Goal: Use online tool/utility: Utilize a website feature to perform a specific function

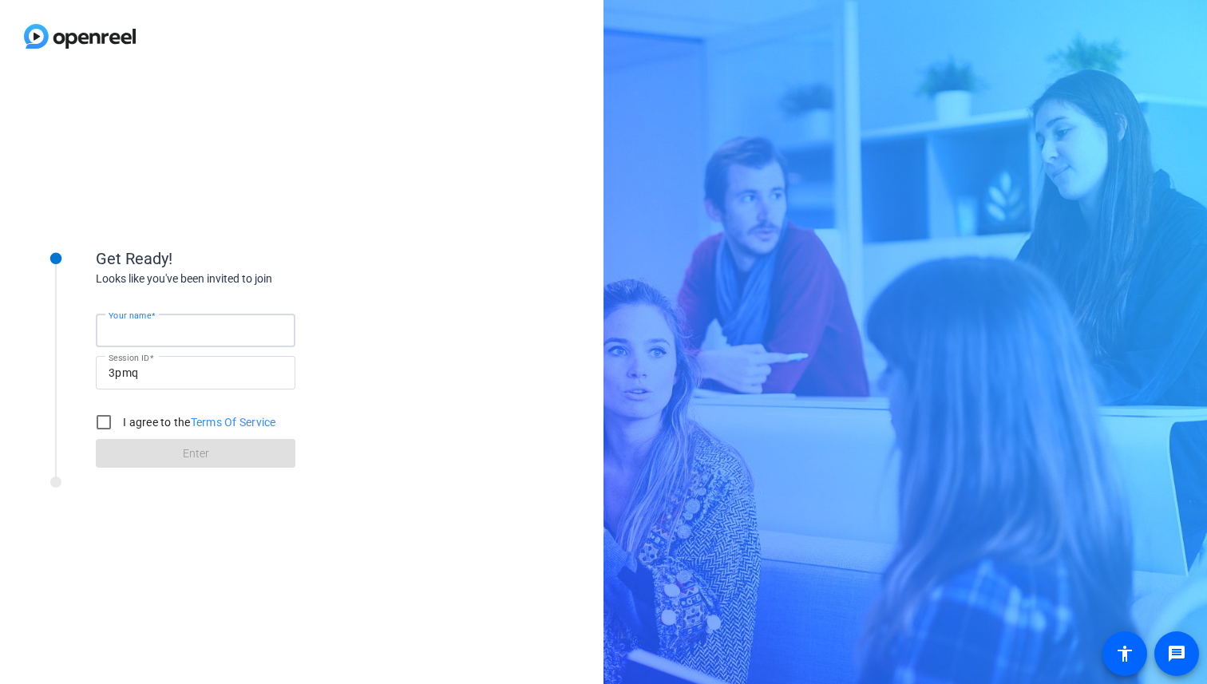
click at [222, 324] on input "Your name" at bounding box center [196, 330] width 174 height 19
type input "[PERSON_NAME]"
click at [115, 429] on input "I agree to the Terms Of Service" at bounding box center [104, 422] width 32 height 32
checkbox input "true"
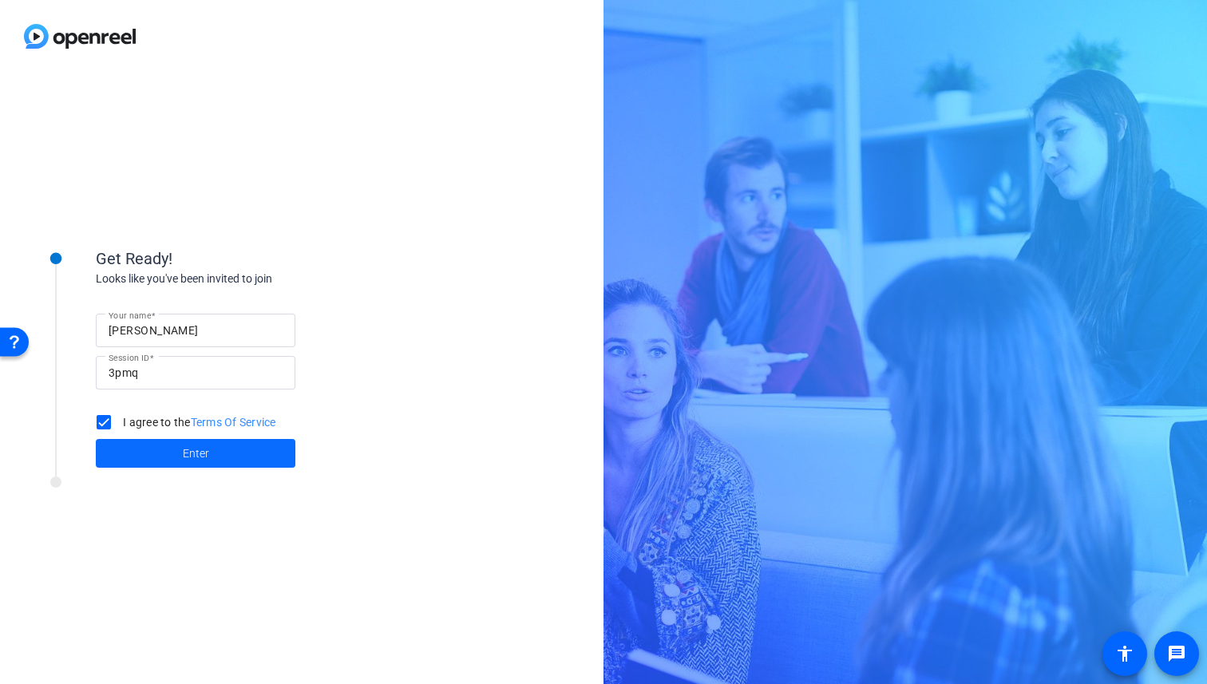
click at [151, 463] on span at bounding box center [196, 453] width 200 height 38
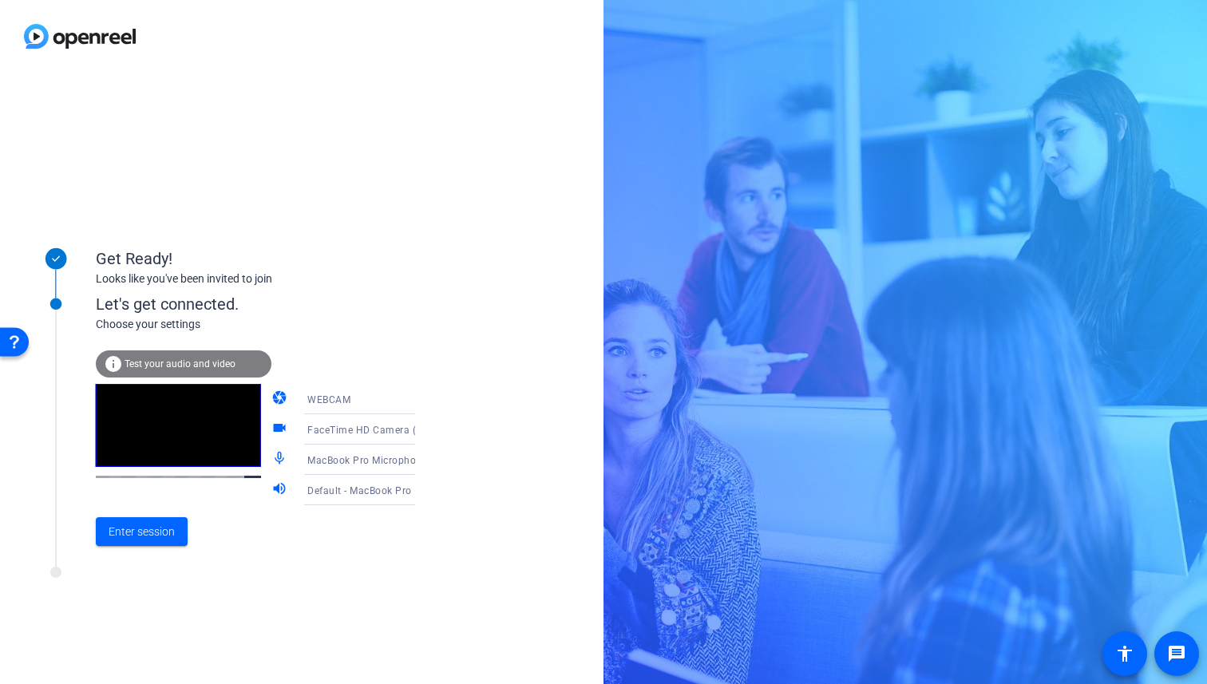
click at [271, 426] on mat-icon "videocam" at bounding box center [280, 429] width 19 height 19
click at [183, 536] on span at bounding box center [142, 531] width 92 height 38
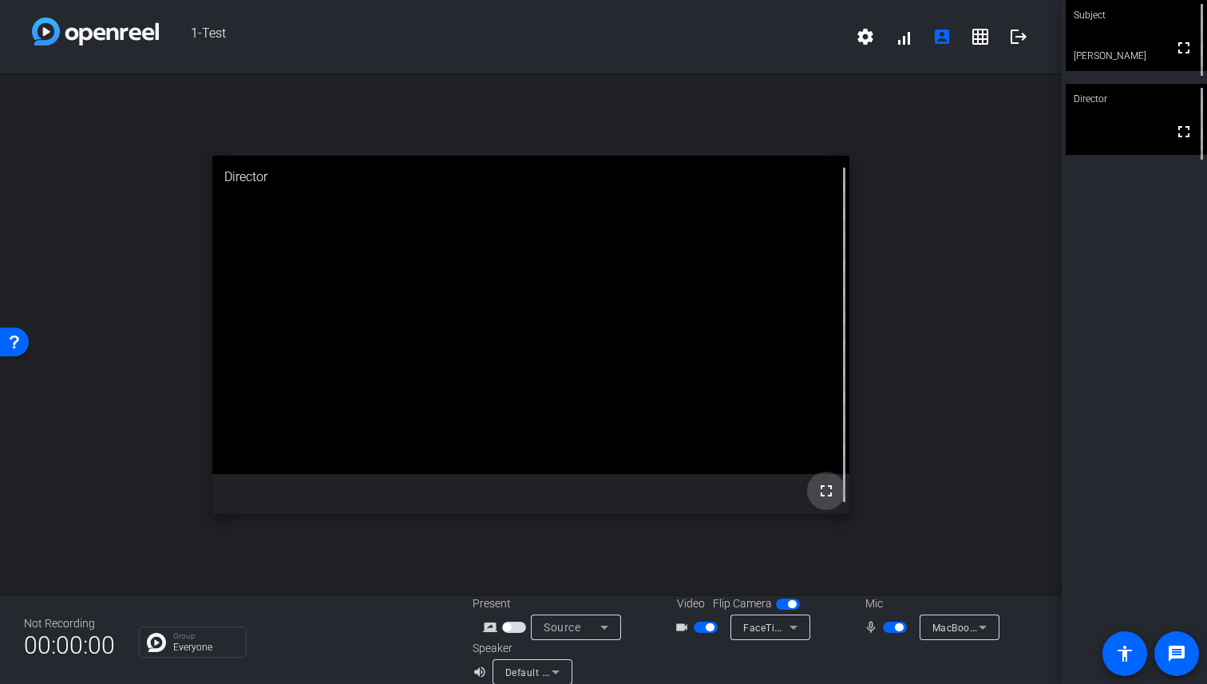
click at [827, 497] on mat-icon "fullscreen" at bounding box center [826, 490] width 19 height 19
click at [1187, 57] on mat-icon "fullscreen" at bounding box center [1183, 47] width 19 height 19
click at [865, 42] on mat-icon "settings" at bounding box center [865, 36] width 19 height 19
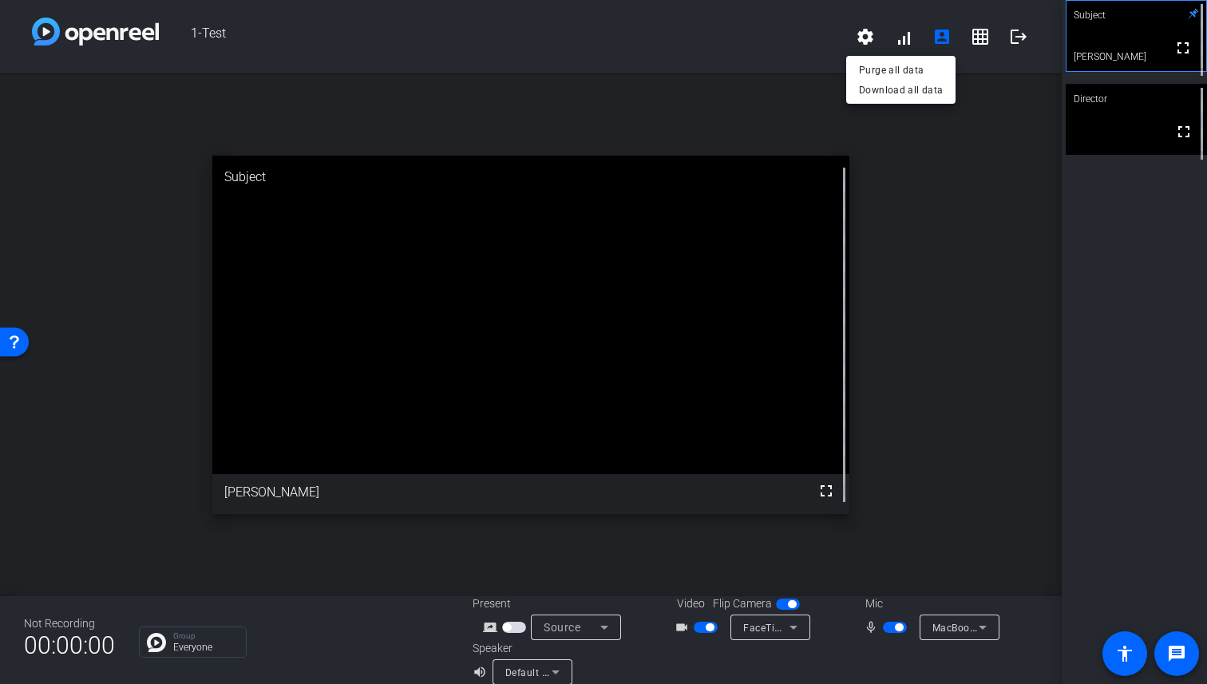
click at [995, 105] on div at bounding box center [603, 342] width 1207 height 684
click at [1025, 35] on mat-icon "logout" at bounding box center [1018, 36] width 19 height 19
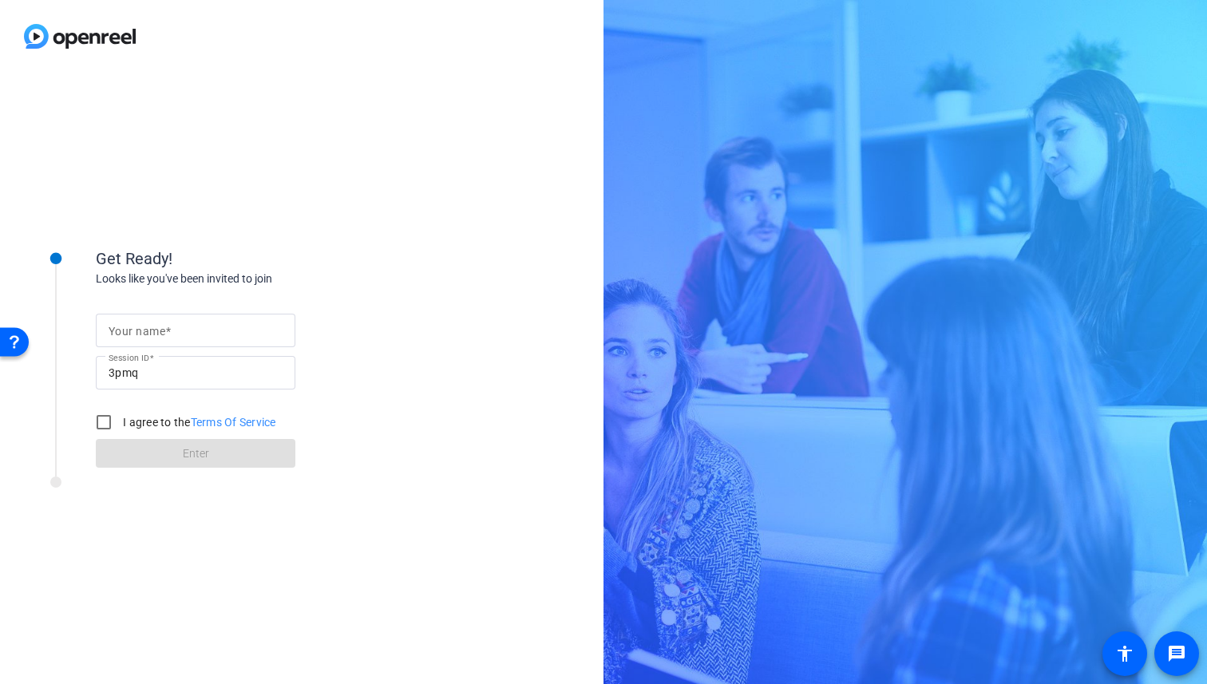
click at [230, 306] on form "Your name Session ID 3pmq I agree to the Terms Of Service Enter" at bounding box center [196, 386] width 200 height 163
click at [230, 325] on input "Your name" at bounding box center [196, 330] width 174 height 19
drag, startPoint x: 160, startPoint y: 332, endPoint x: 301, endPoint y: 332, distance: 141.3
click at [301, 332] on div "Your name [PERSON_NAME] Session ID 3pmq I agree to the Terms Of Service Enter" at bounding box center [255, 377] width 319 height 181
type input "[PERSON_NAME]"
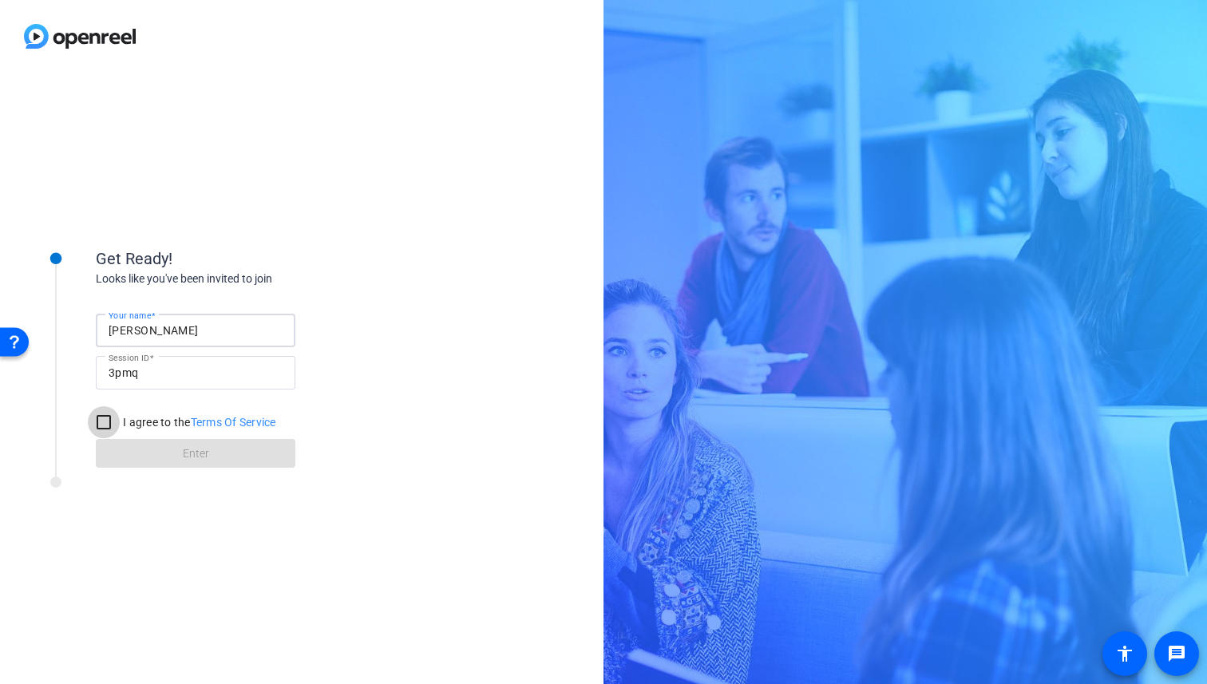
click at [109, 419] on input "I agree to the Terms Of Service" at bounding box center [104, 422] width 32 height 32
checkbox input "true"
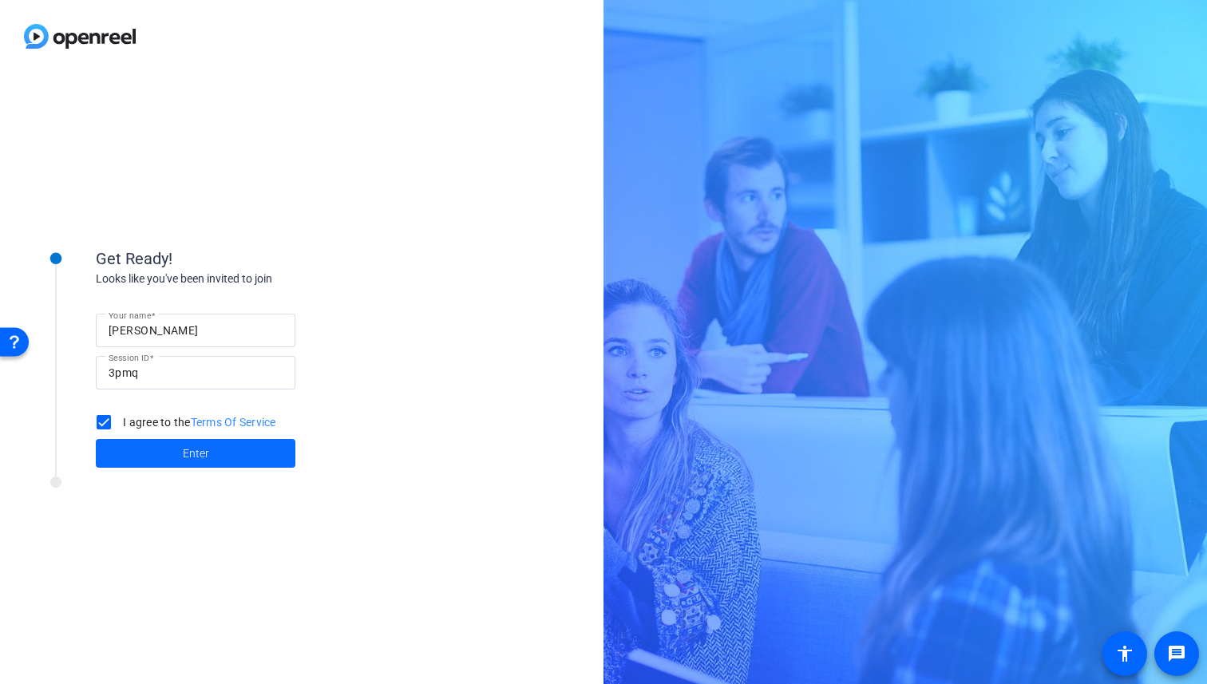
click at [167, 459] on span at bounding box center [196, 453] width 200 height 38
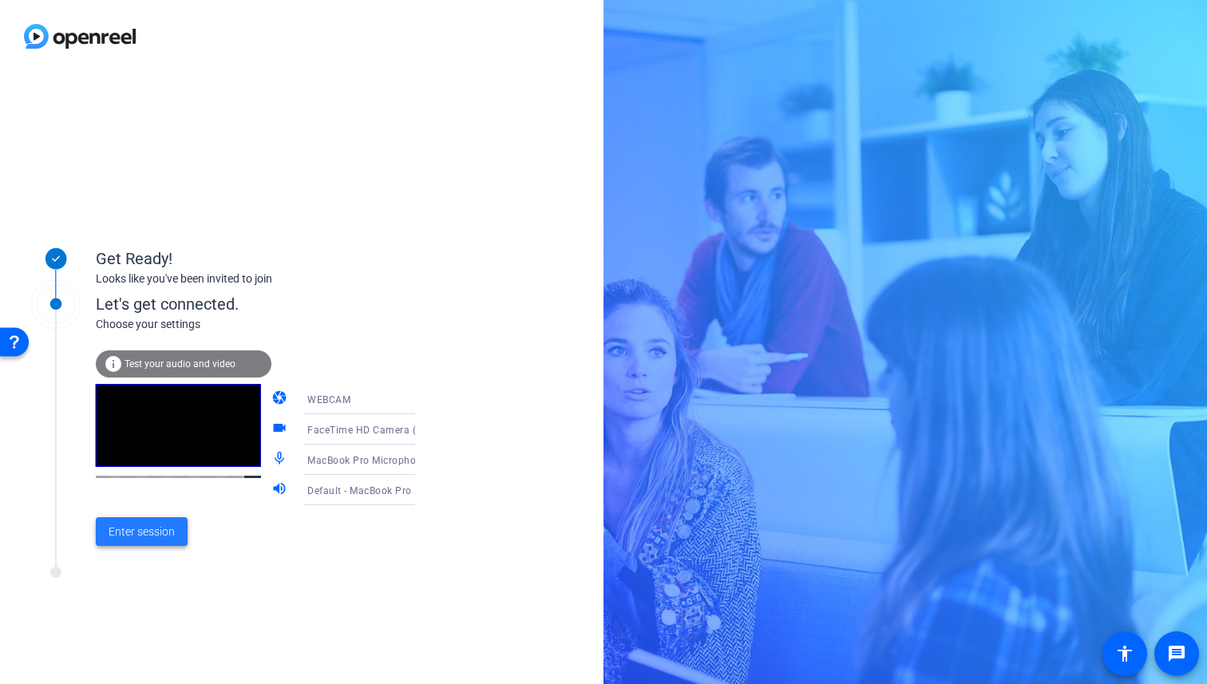
click at [165, 531] on span "Enter session" at bounding box center [142, 532] width 66 height 17
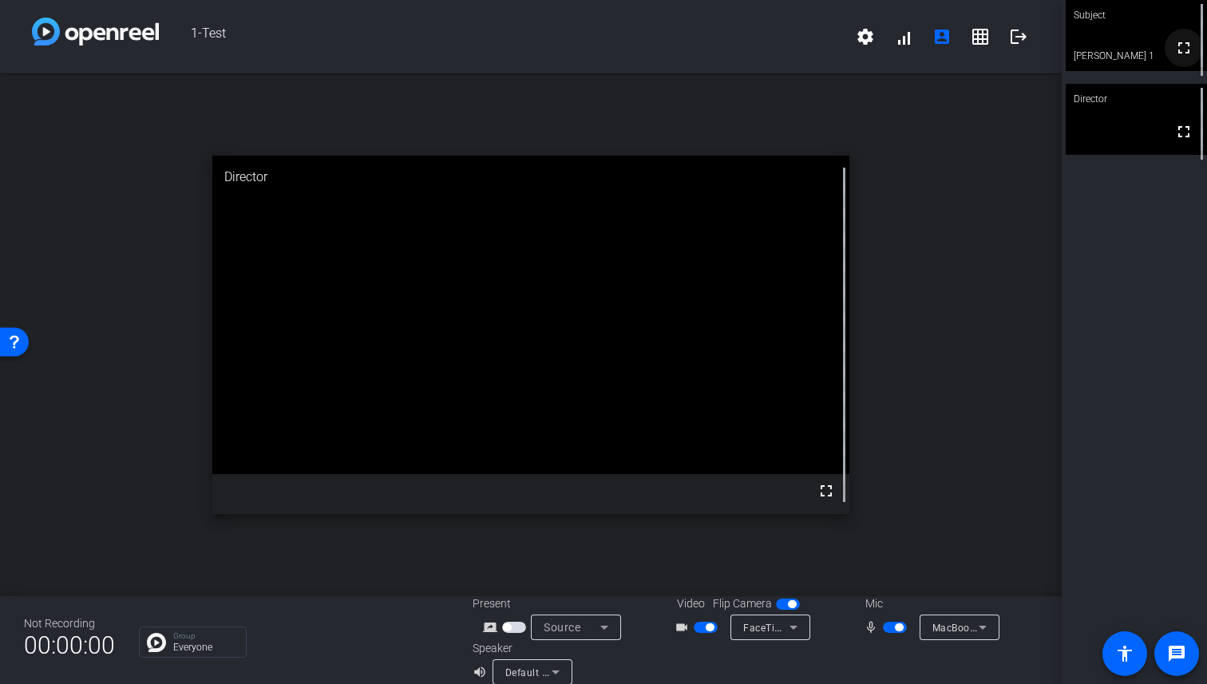
click at [1173, 60] on span at bounding box center [1184, 48] width 38 height 38
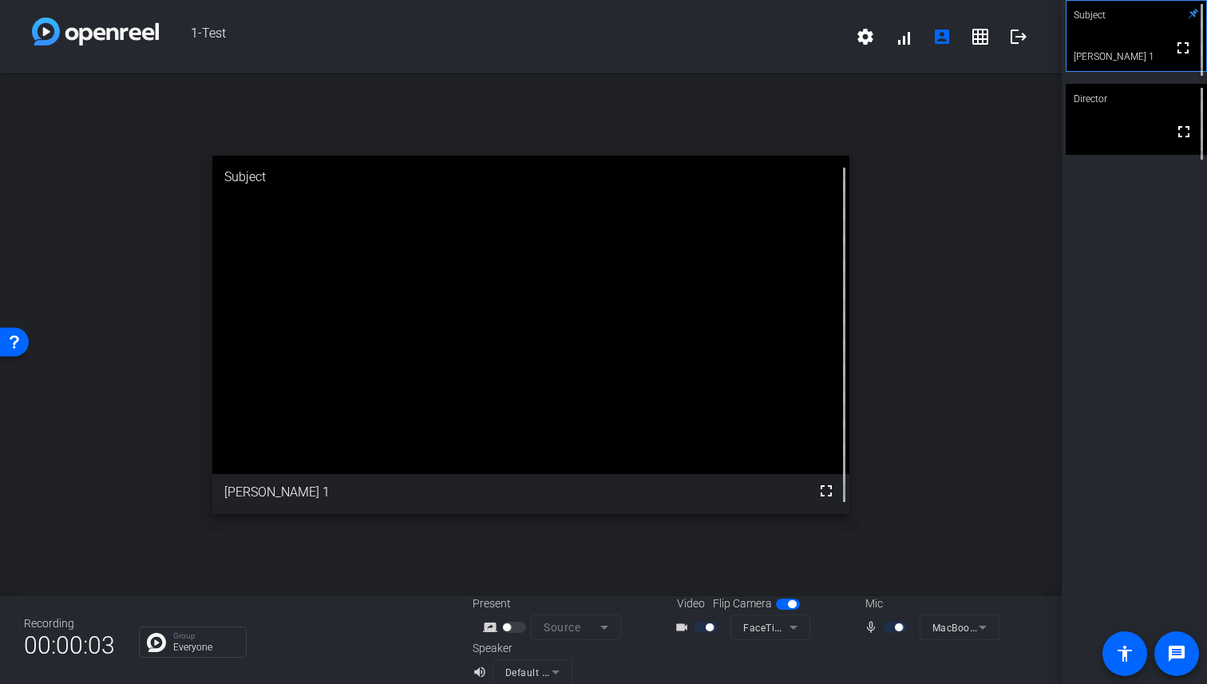
scroll to position [18, 0]
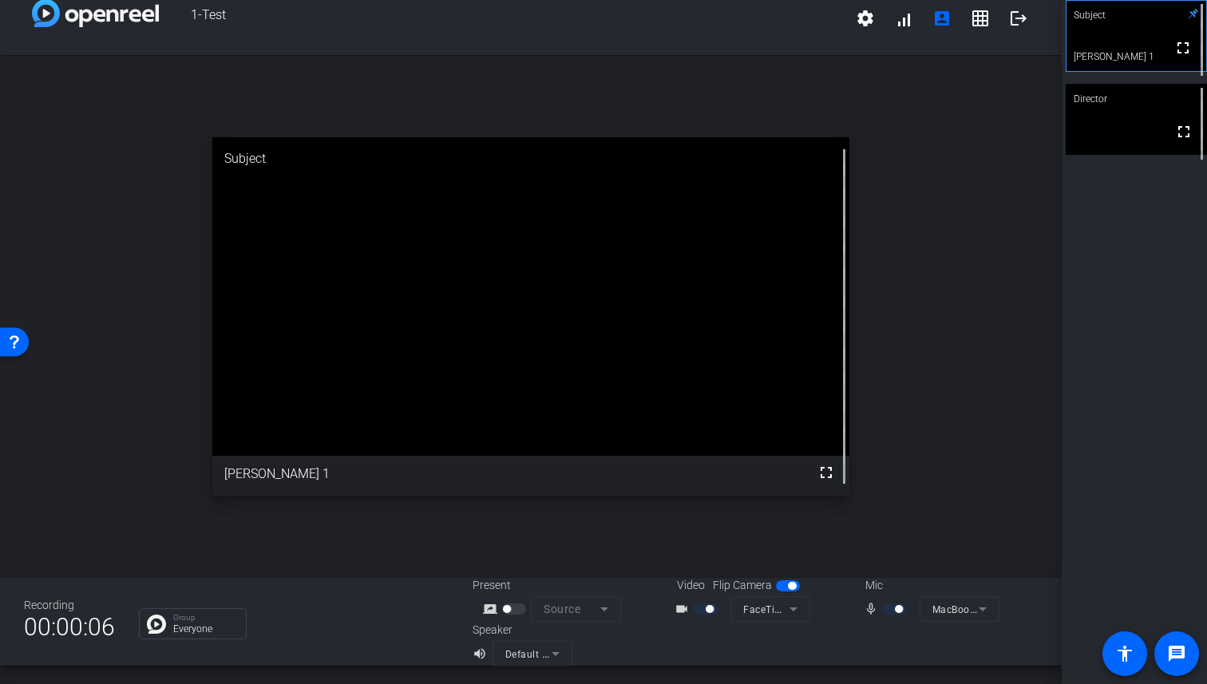
click at [485, 616] on mat-icon "screen_share_outline" at bounding box center [492, 608] width 19 height 19
click at [543, 608] on div "screen_share_outline Source" at bounding box center [553, 609] width 160 height 26
click at [518, 611] on div at bounding box center [515, 608] width 27 height 11
click at [579, 603] on mat-form-field "Source" at bounding box center [576, 609] width 90 height 26
click at [512, 610] on div at bounding box center [515, 608] width 27 height 11
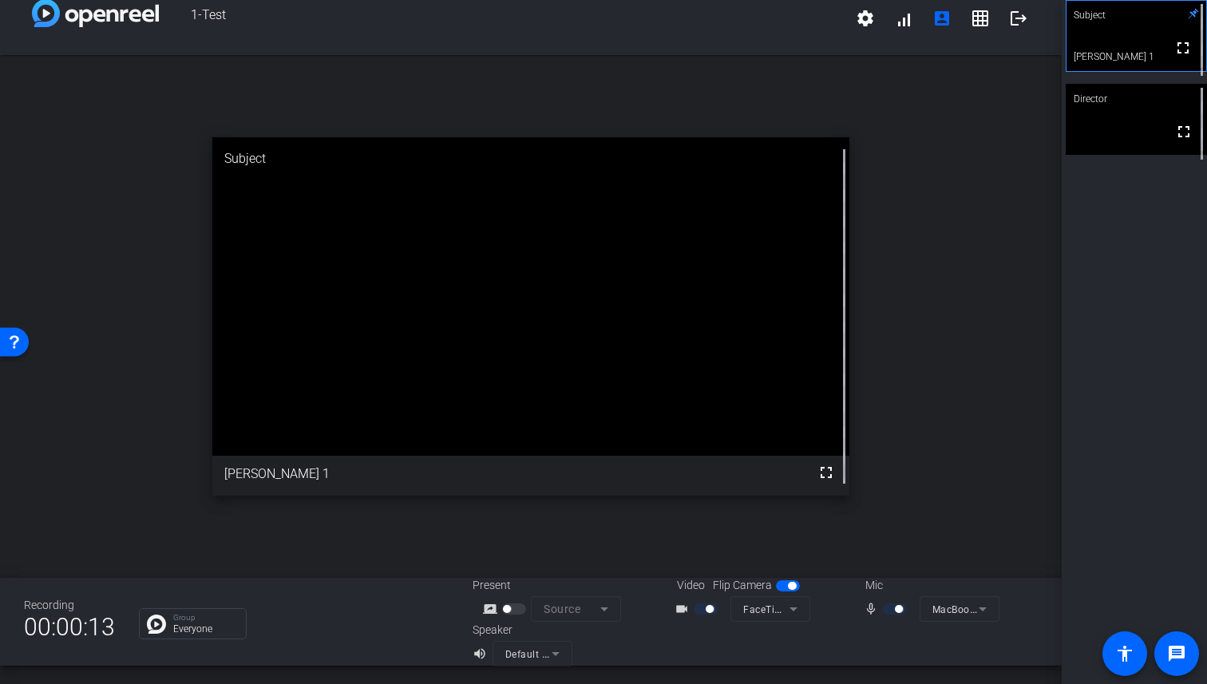
click at [478, 610] on div "screen_share_outline Source" at bounding box center [553, 609] width 160 height 26
click at [568, 609] on div "screen_share_outline Source" at bounding box center [553, 609] width 160 height 26
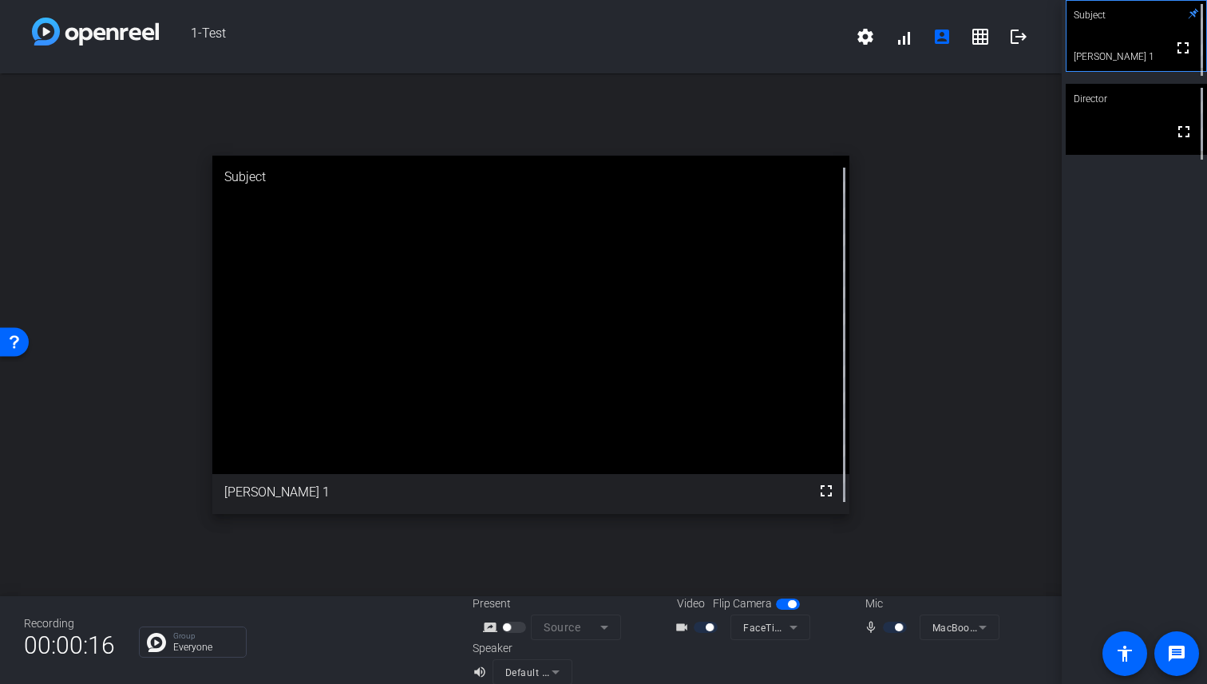
click at [508, 631] on div at bounding box center [515, 627] width 27 height 11
click at [569, 628] on div "screen_share_outline Source" at bounding box center [553, 628] width 160 height 26
click at [569, 628] on mat-form-field "Source" at bounding box center [576, 628] width 90 height 26
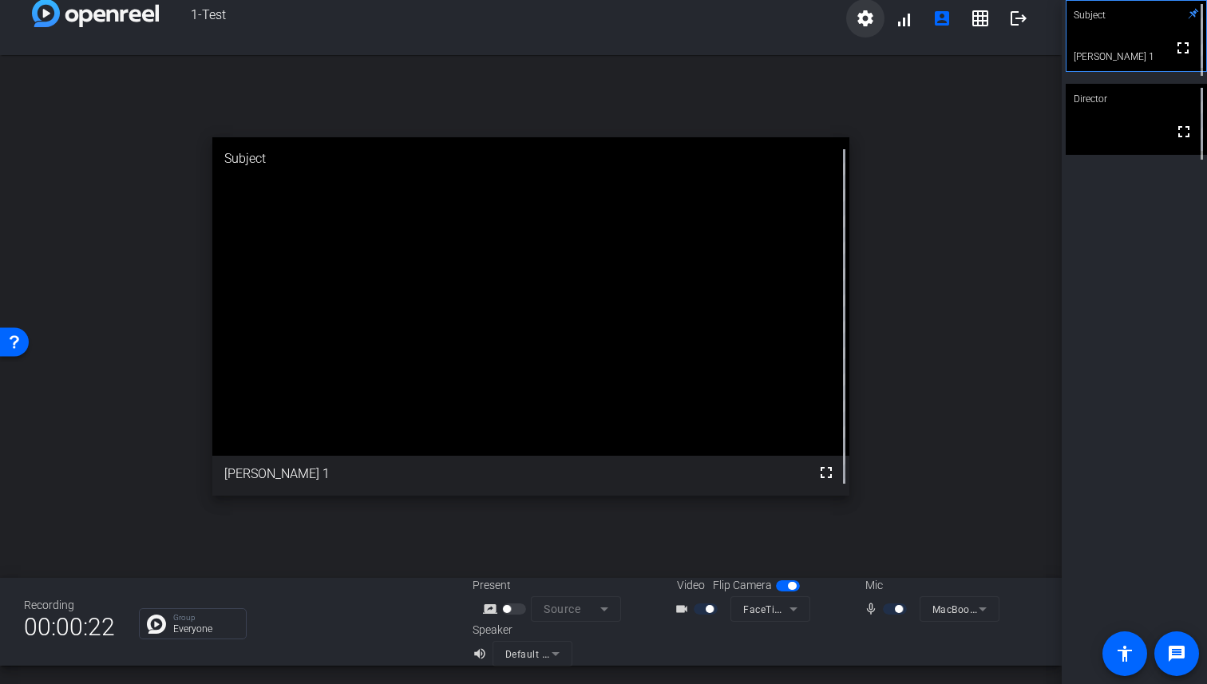
click at [872, 27] on mat-icon "settings" at bounding box center [865, 18] width 19 height 19
click at [872, 27] on div at bounding box center [603, 342] width 1207 height 684
click at [996, 16] on span at bounding box center [980, 19] width 38 height 38
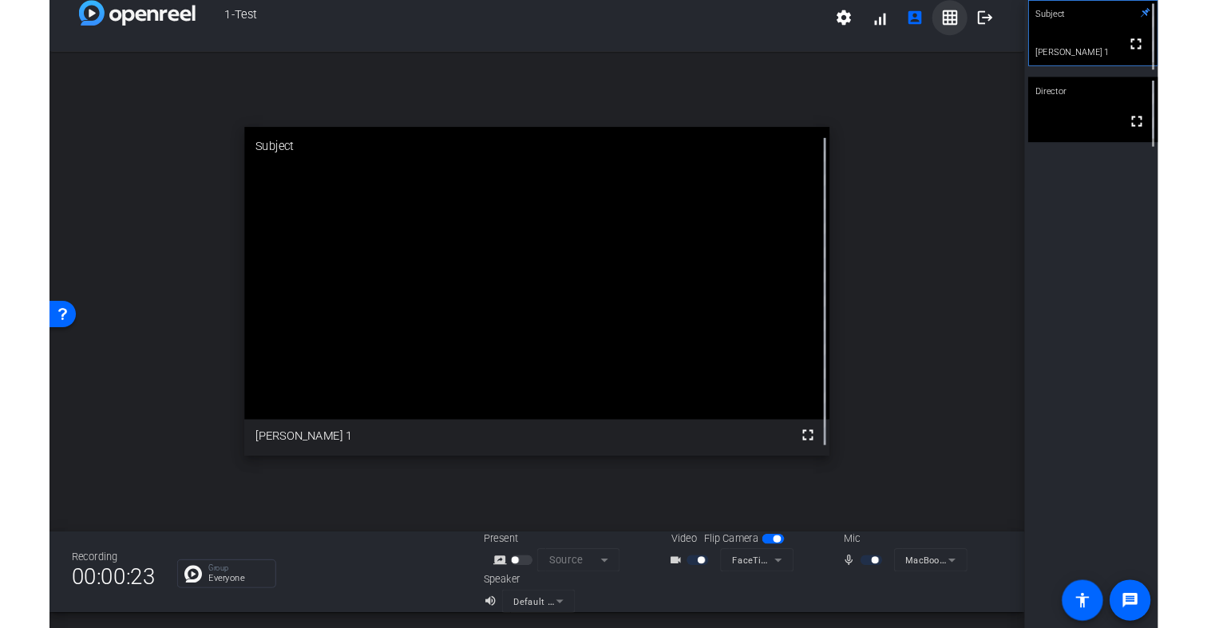
scroll to position [0, 0]
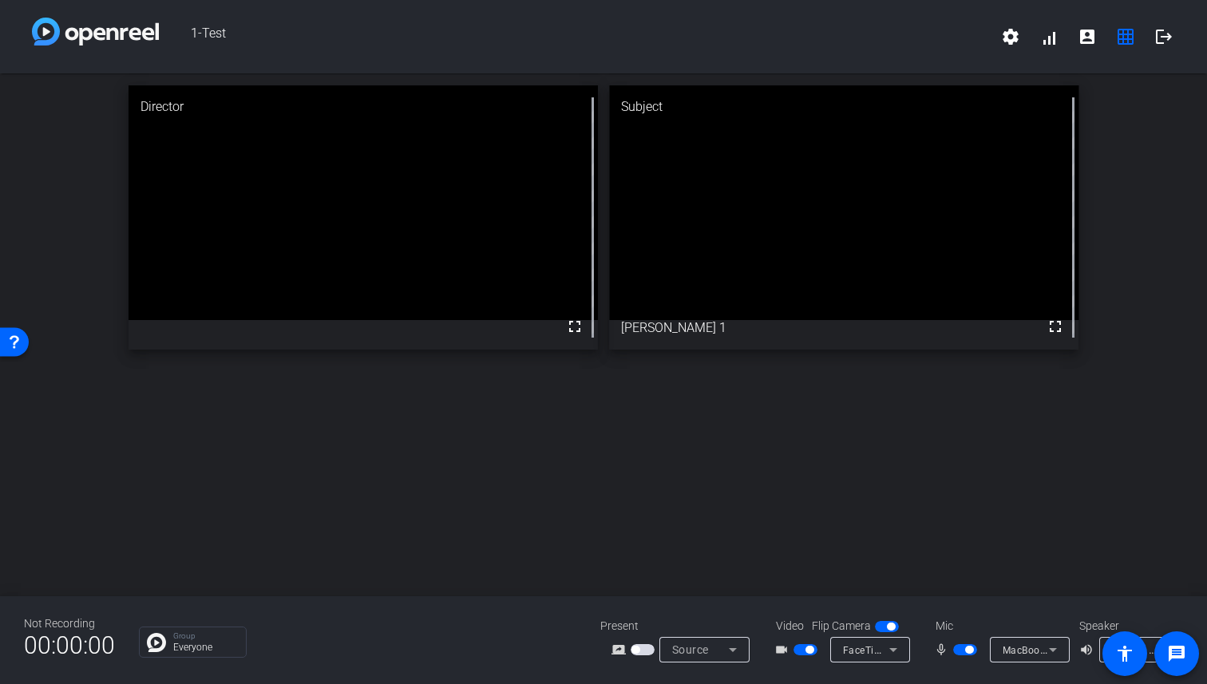
click at [639, 648] on span "button" at bounding box center [643, 649] width 24 height 11
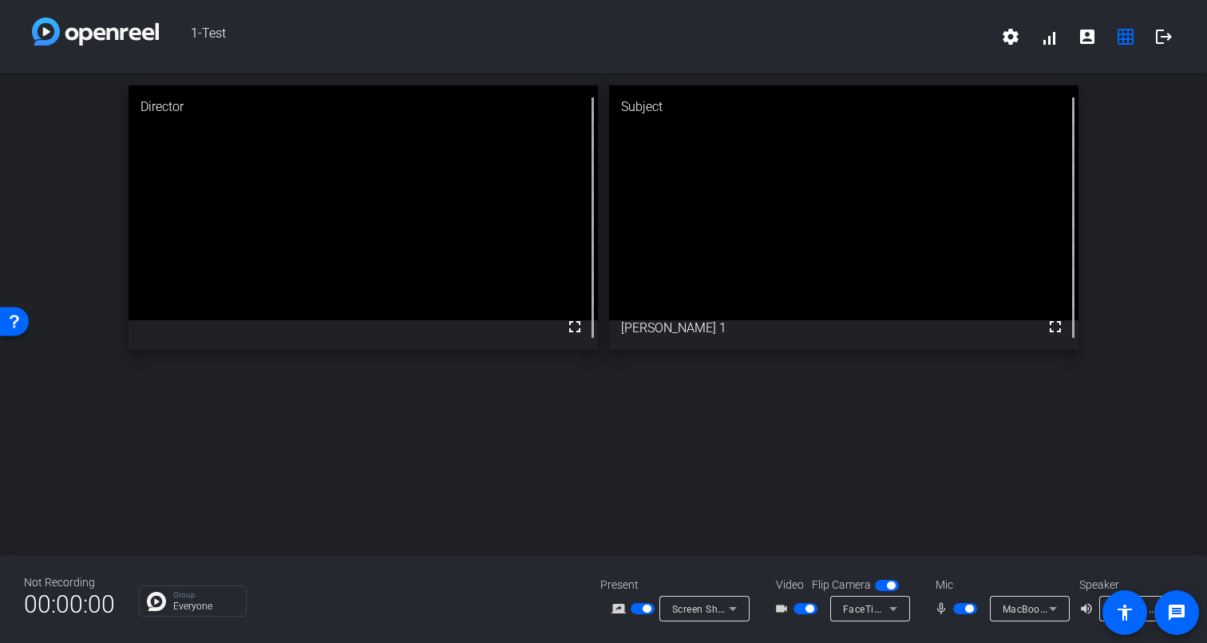
click at [962, 609] on span "button" at bounding box center [965, 608] width 24 height 11
click at [723, 608] on icon at bounding box center [732, 608] width 19 height 19
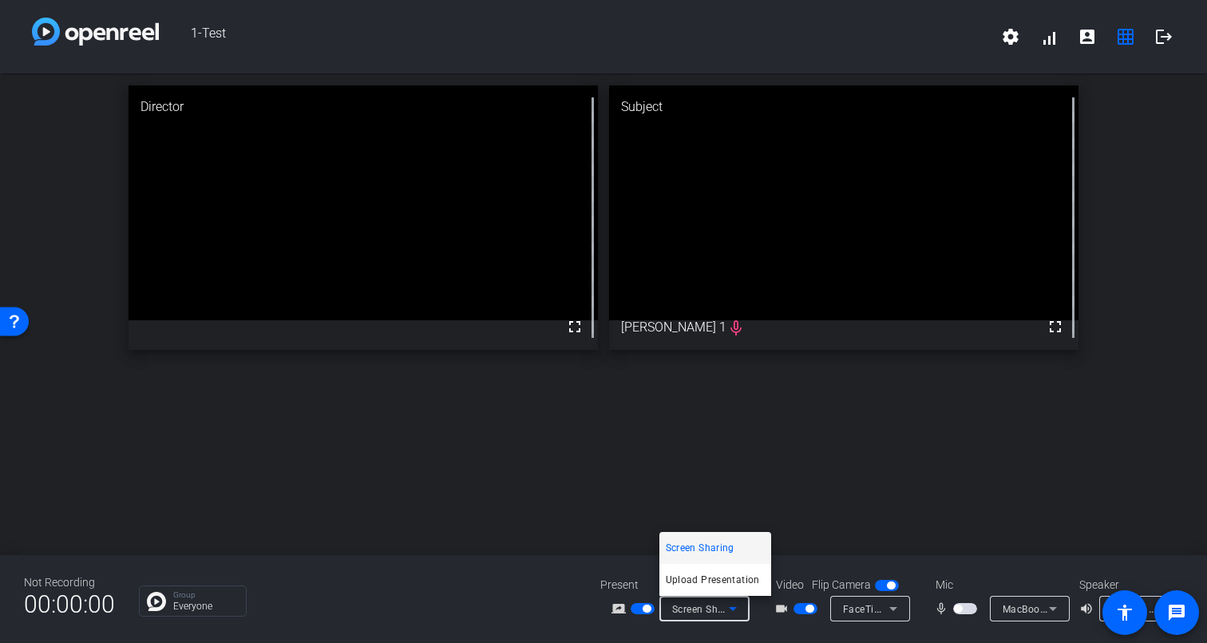
click at [798, 453] on div at bounding box center [603, 321] width 1207 height 643
click at [717, 615] on div "Screen Sharing" at bounding box center [700, 609] width 57 height 20
click at [824, 267] on div at bounding box center [603, 321] width 1207 height 643
click at [848, 223] on video at bounding box center [843, 202] width 469 height 235
click at [964, 613] on span "button" at bounding box center [965, 608] width 24 height 11
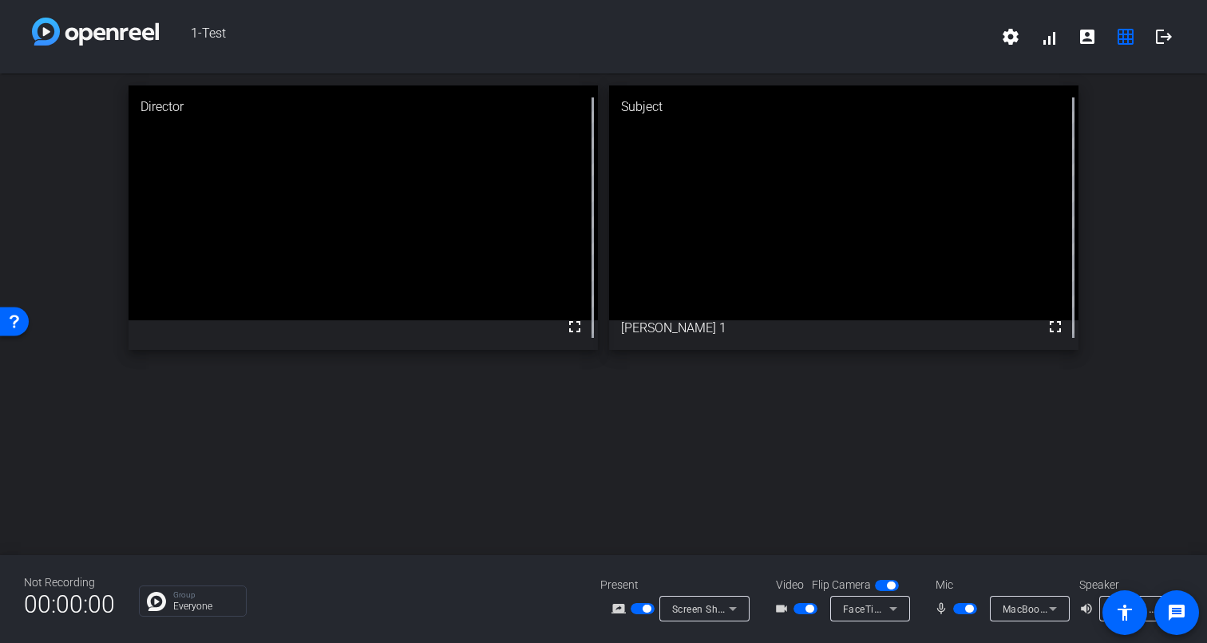
click at [813, 467] on div "Director fullscreen Subject fullscreen [PERSON_NAME] 1" at bounding box center [603, 313] width 1207 height 481
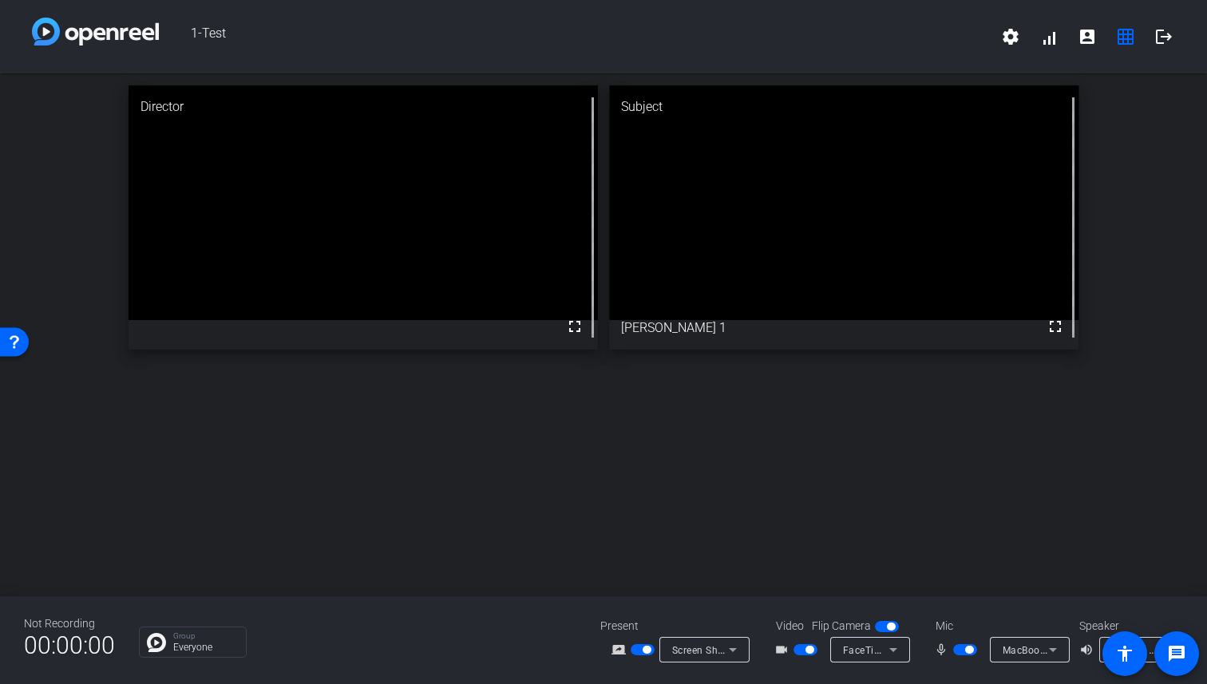
click at [820, 395] on div "Director fullscreen Subject fullscreen [PERSON_NAME] 1" at bounding box center [603, 334] width 1207 height 523
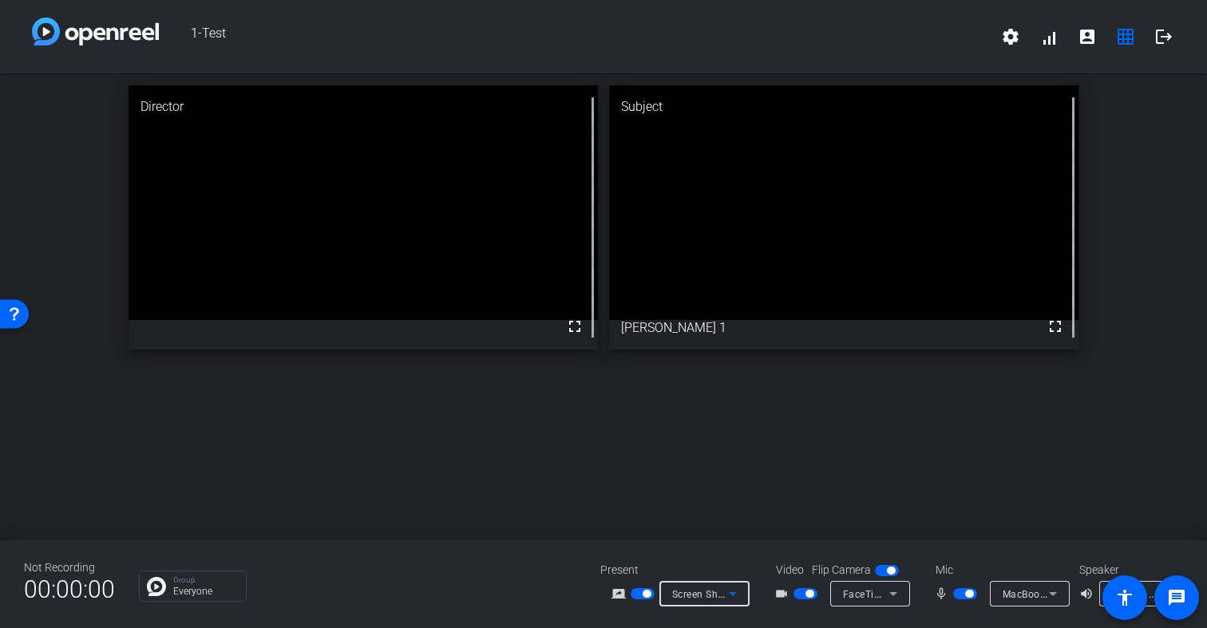
click at [703, 587] on div "Screen Sharing" at bounding box center [700, 594] width 57 height 20
click at [714, 535] on span "Screen Sharing" at bounding box center [700, 533] width 69 height 19
click at [706, 590] on span "Screen Sharing" at bounding box center [707, 594] width 70 height 13
click at [821, 482] on div at bounding box center [603, 314] width 1207 height 628
click at [1173, 34] on span at bounding box center [1164, 37] width 38 height 38
